Goal: Information Seeking & Learning: Learn about a topic

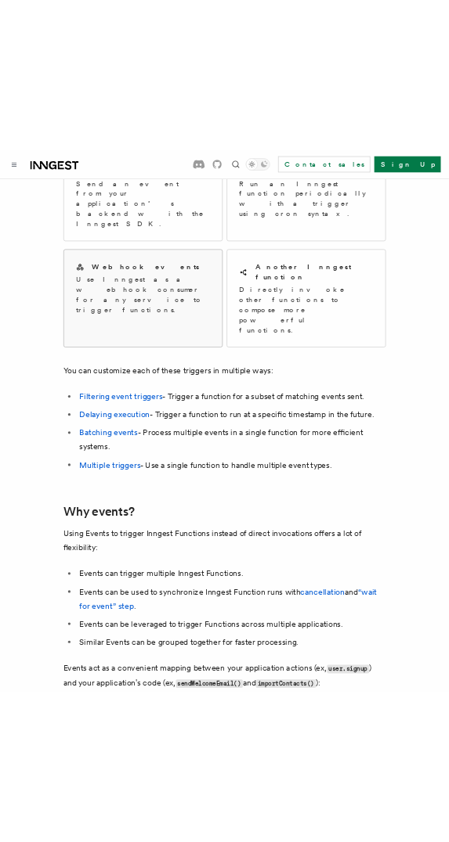
scroll to position [52, 0]
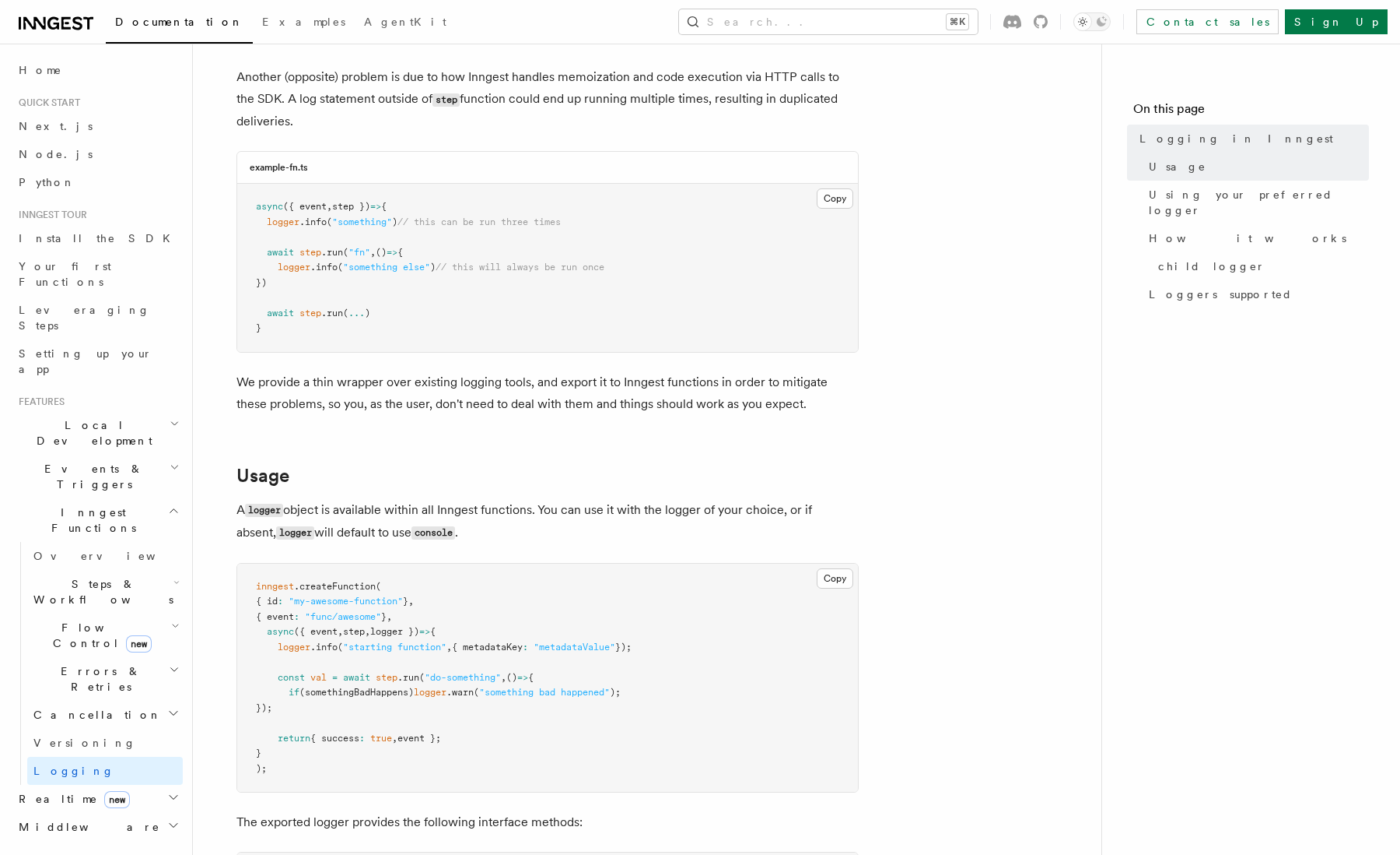
scroll to position [52, 0]
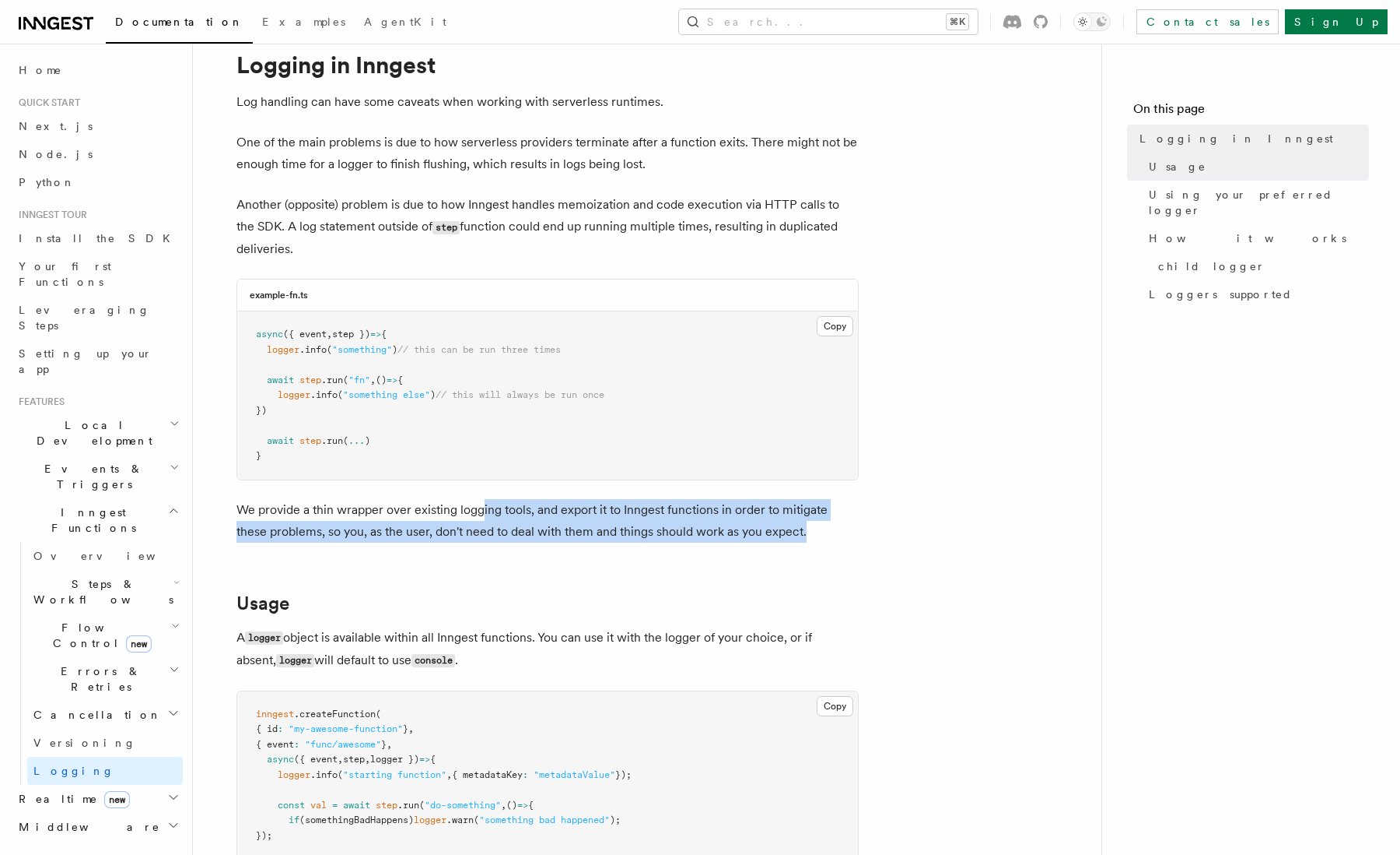
drag, startPoint x: 511, startPoint y: 515, endPoint x: 716, endPoint y: 527, distance: 205.4
click at [780, 529] on p "We provide a thin wrapper over existing logging tools, and export it to Inngest…" at bounding box center [547, 521] width 622 height 44
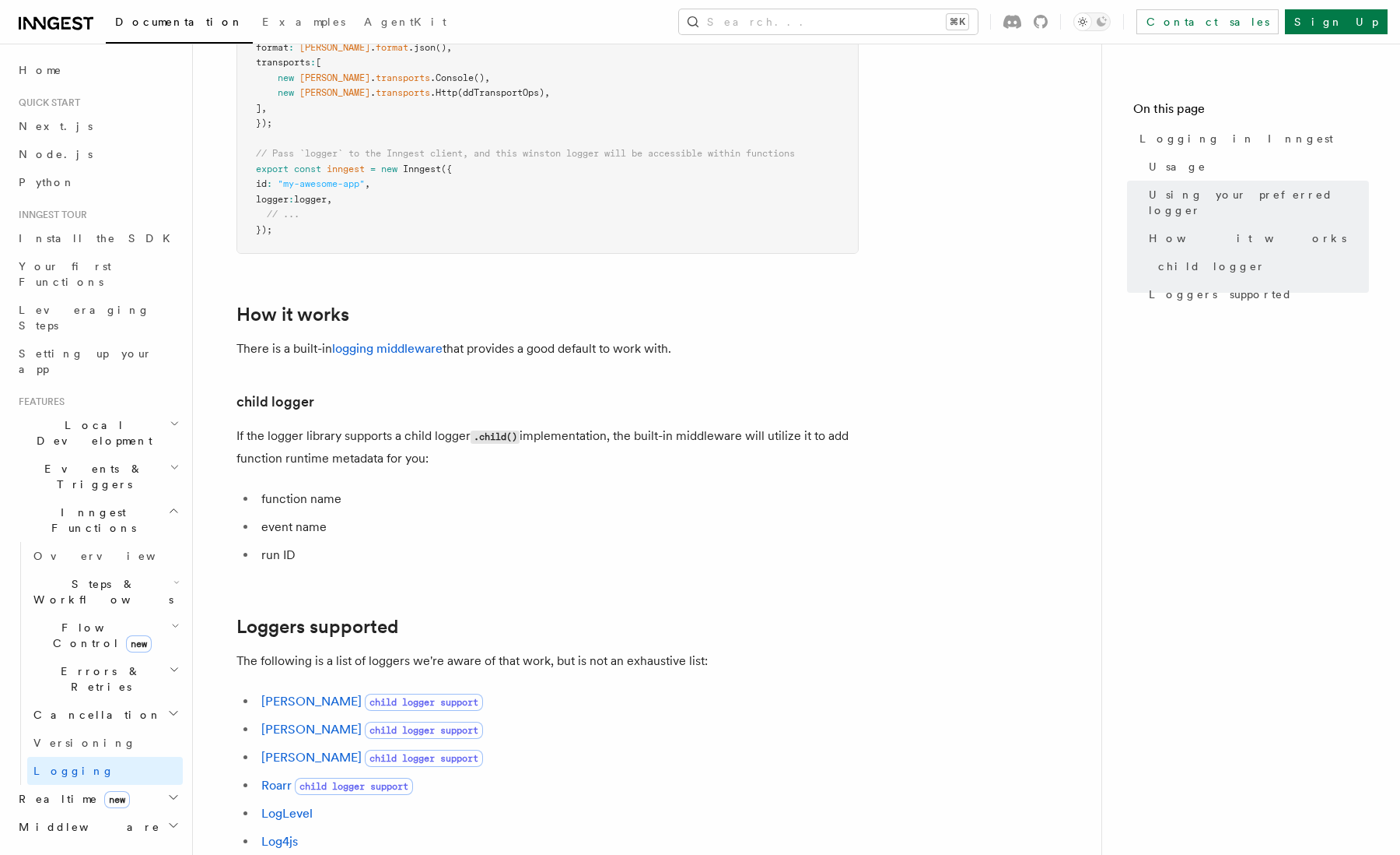
scroll to position [1868, 0]
